Goal: Task Accomplishment & Management: Manage account settings

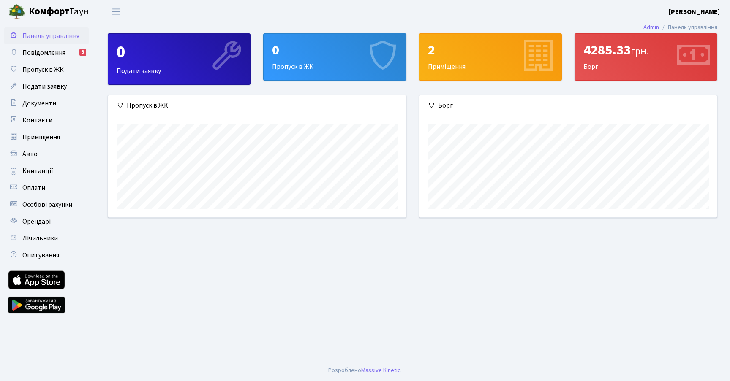
scroll to position [122, 297]
click at [53, 139] on span "Приміщення" at bounding box center [41, 137] width 38 height 9
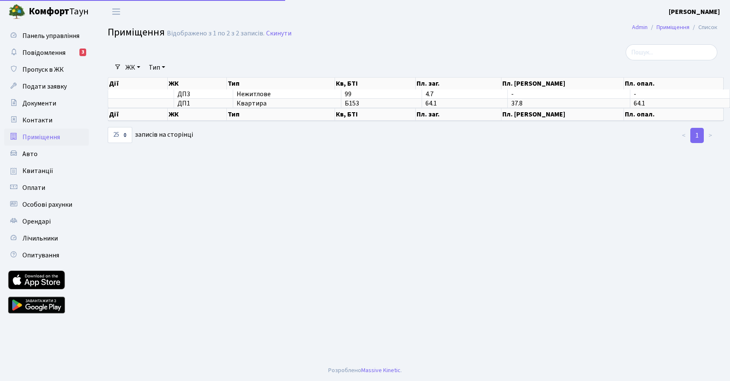
select select "25"
click at [42, 172] on span "Квитанції" at bounding box center [37, 170] width 31 height 9
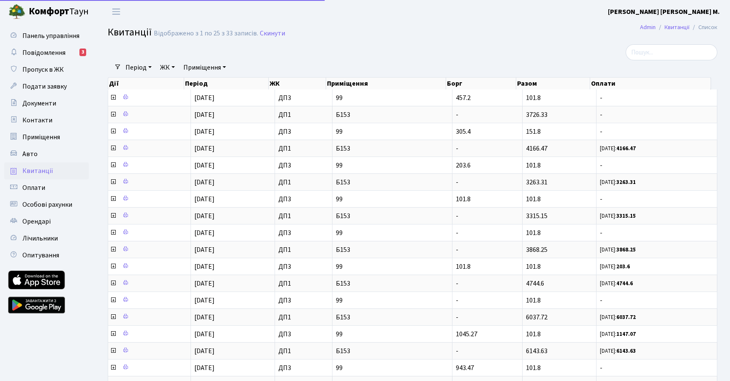
select select "25"
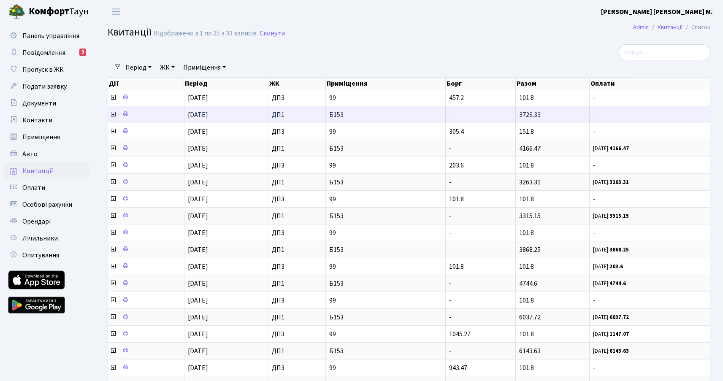
click at [116, 113] on icon at bounding box center [113, 114] width 7 height 7
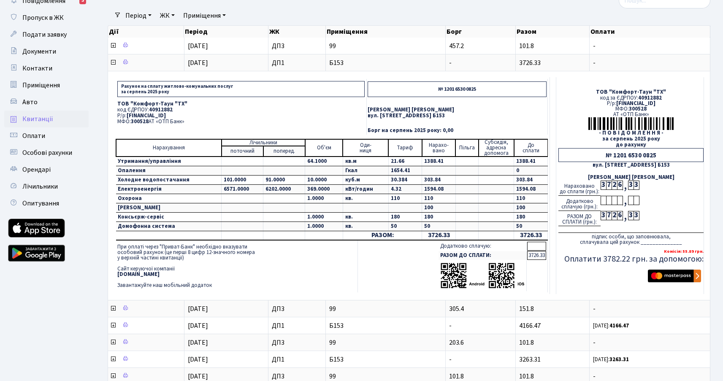
scroll to position [53, 0]
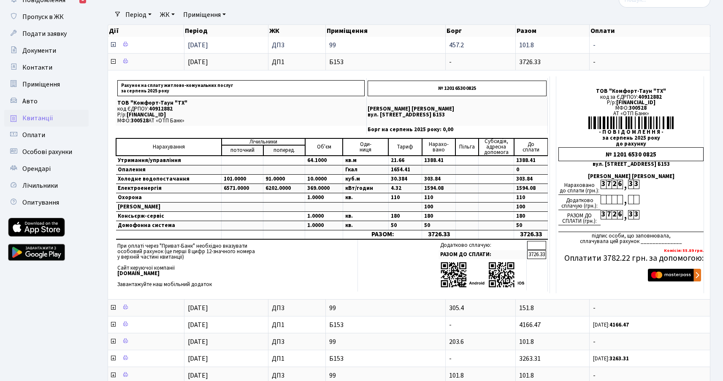
click at [112, 45] on icon at bounding box center [113, 44] width 7 height 7
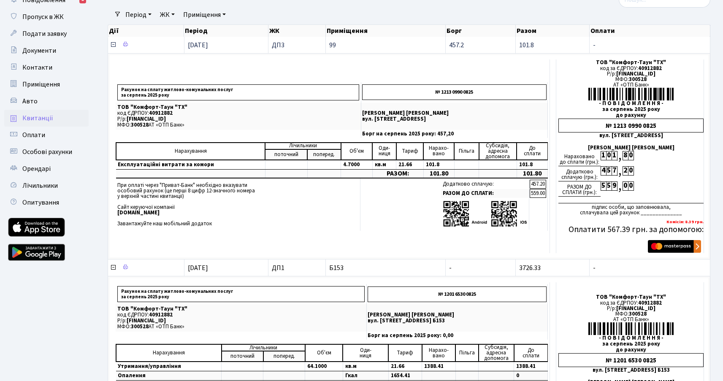
click at [114, 44] on icon at bounding box center [113, 44] width 7 height 7
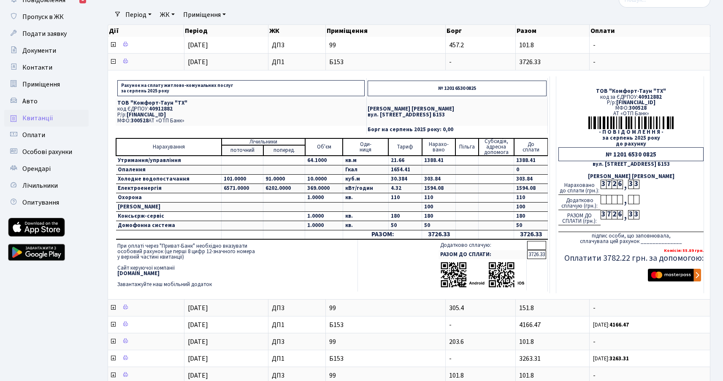
scroll to position [0, 0]
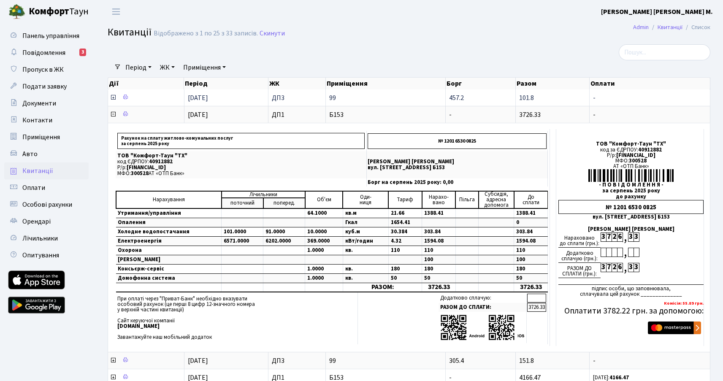
click at [112, 99] on icon at bounding box center [113, 97] width 7 height 7
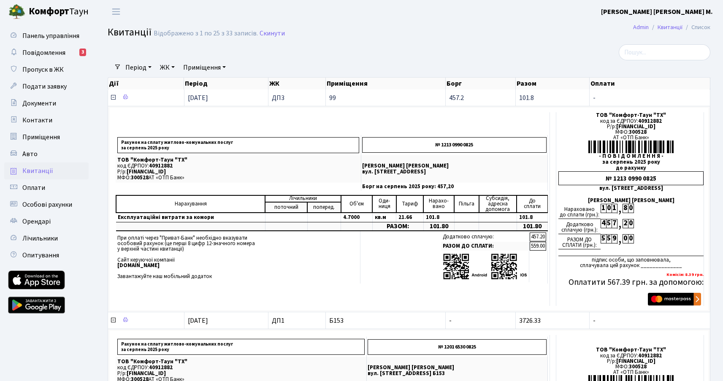
click at [111, 98] on icon at bounding box center [113, 97] width 7 height 7
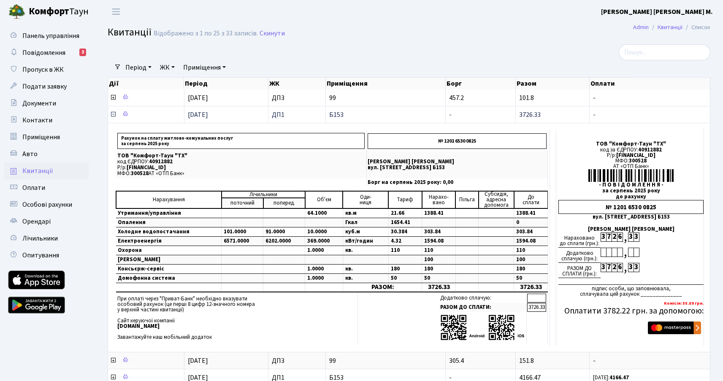
click at [114, 117] on icon at bounding box center [113, 114] width 7 height 7
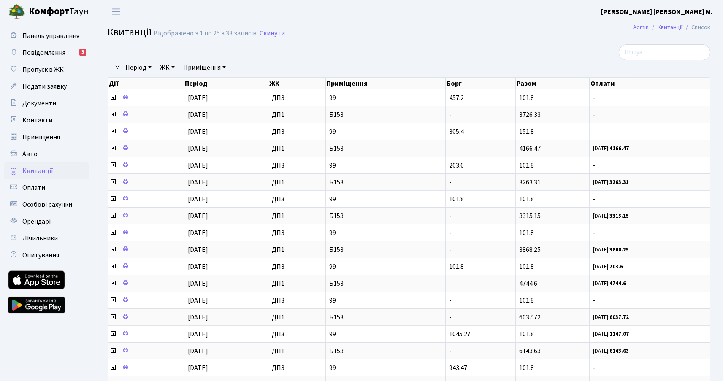
click at [691, 12] on b "[PERSON_NAME] [PERSON_NAME] М." at bounding box center [657, 11] width 112 height 9
click at [658, 51] on link "Вийти" at bounding box center [671, 46] width 84 height 13
